Goal: Navigation & Orientation: Find specific page/section

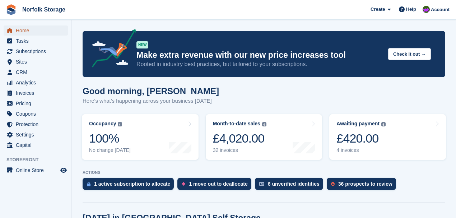
click at [19, 29] on span "Home" at bounding box center [37, 31] width 43 height 10
click at [24, 24] on div "Home Tasks Subscriptions Subscriptions Subscriptions Price increases NEW Price …" at bounding box center [36, 87] width 72 height 128
click at [24, 26] on span "Home" at bounding box center [37, 31] width 43 height 10
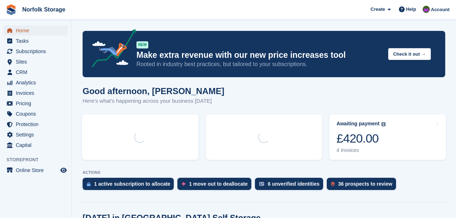
click at [24, 29] on span "Home" at bounding box center [37, 31] width 43 height 10
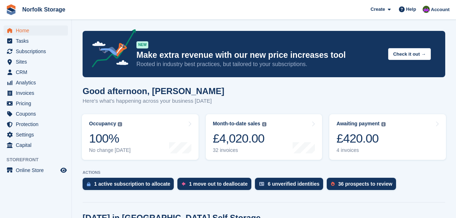
drag, startPoint x: 263, startPoint y: 65, endPoint x: 257, endPoint y: 69, distance: 7.6
drag, startPoint x: 257, startPoint y: 69, endPoint x: 18, endPoint y: 33, distance: 241.7
click at [18, 33] on span "Home" at bounding box center [37, 31] width 43 height 10
